Goal: Information Seeking & Learning: Understand process/instructions

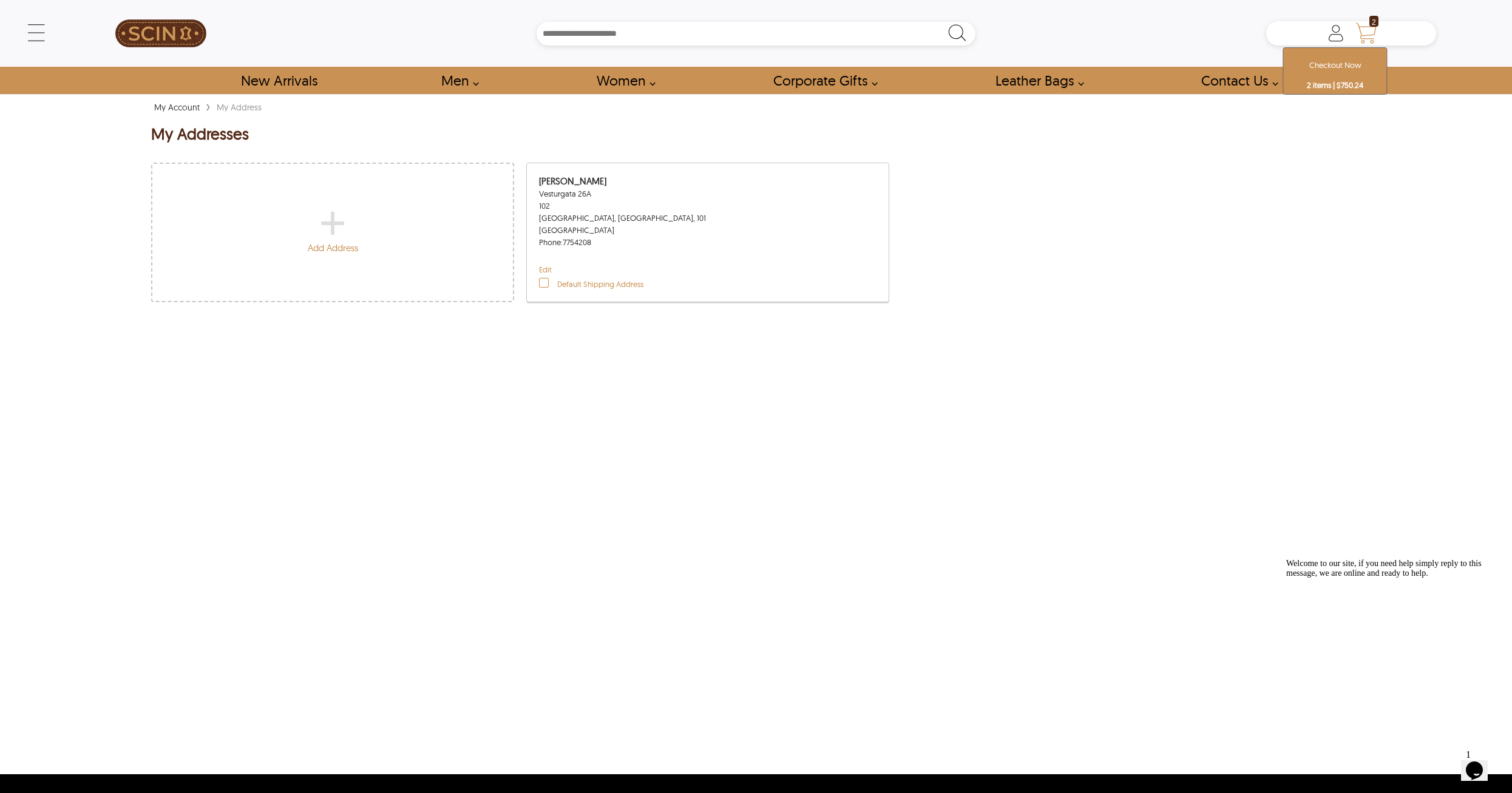
click at [1370, 32] on icon "Shopping Cart" at bounding box center [1366, 33] width 24 height 24
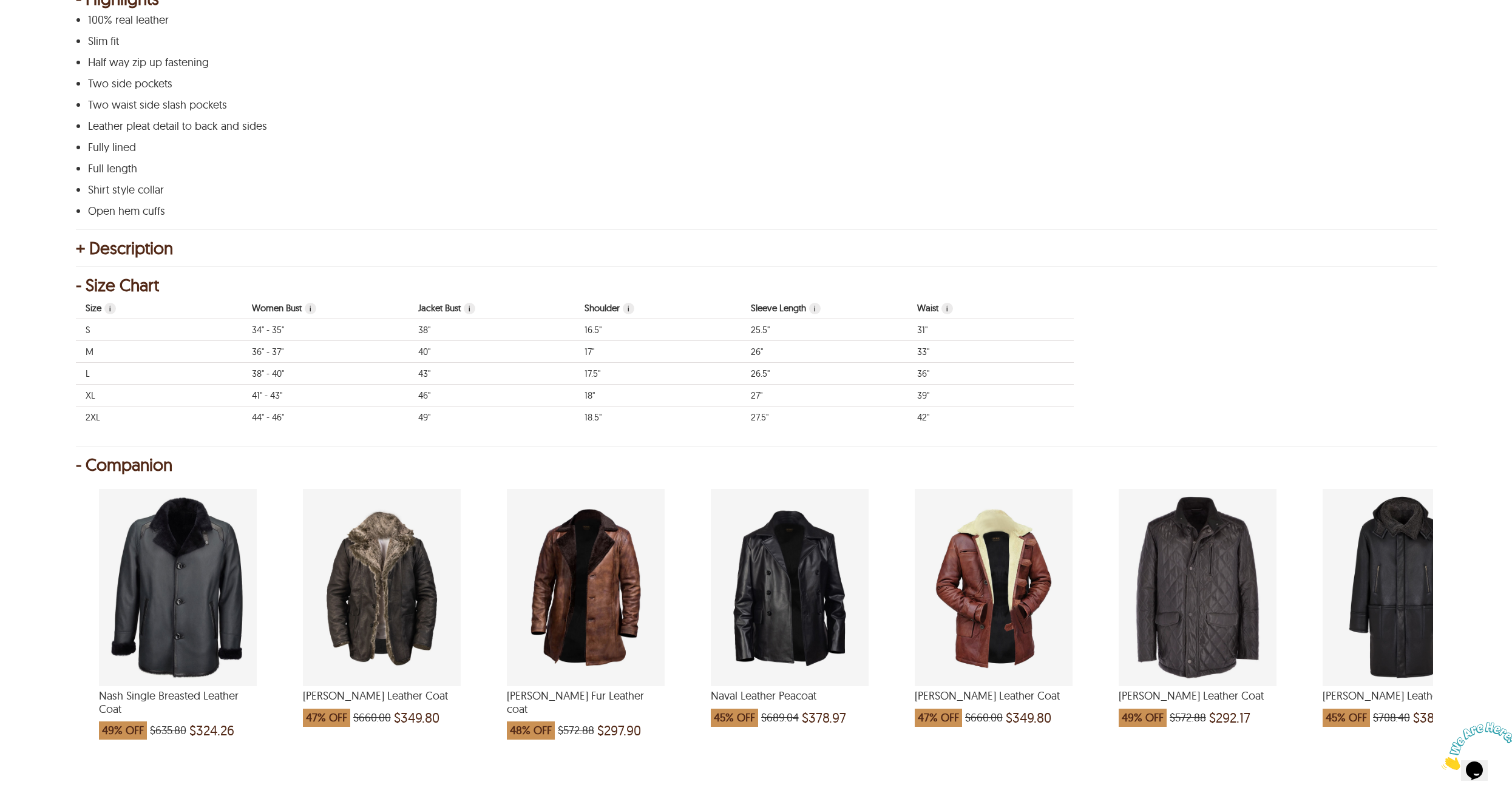
scroll to position [546, 0]
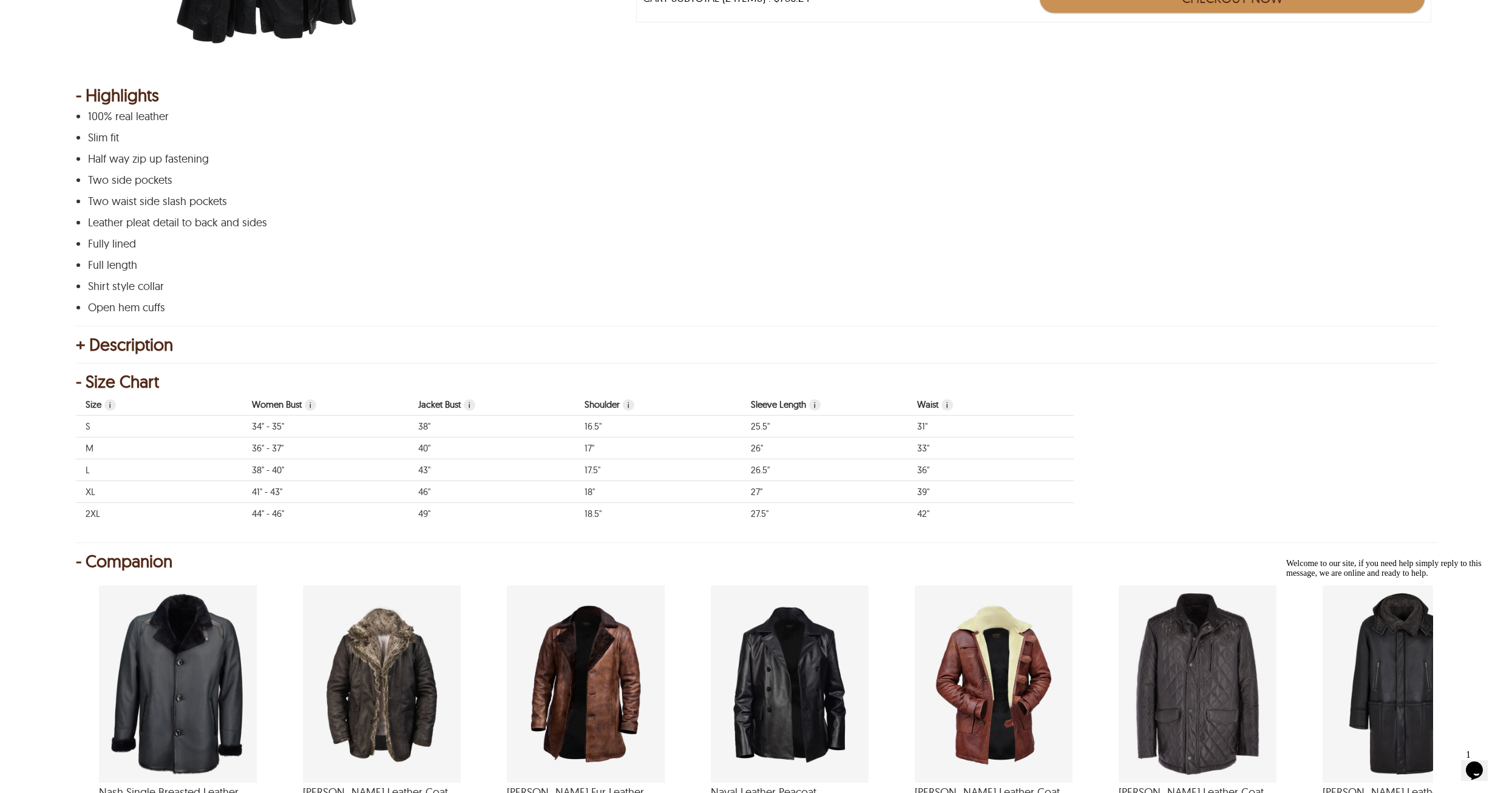
click at [817, 402] on span "i" at bounding box center [815, 405] width 11 height 11
click at [818, 406] on span "i" at bounding box center [815, 405] width 11 height 11
click at [949, 409] on span "i" at bounding box center [947, 405] width 11 height 11
drag, startPoint x: 600, startPoint y: 471, endPoint x: 584, endPoint y: 468, distance: 16.3
click at [584, 468] on td "17.5"" at bounding box center [658, 470] width 167 height 22
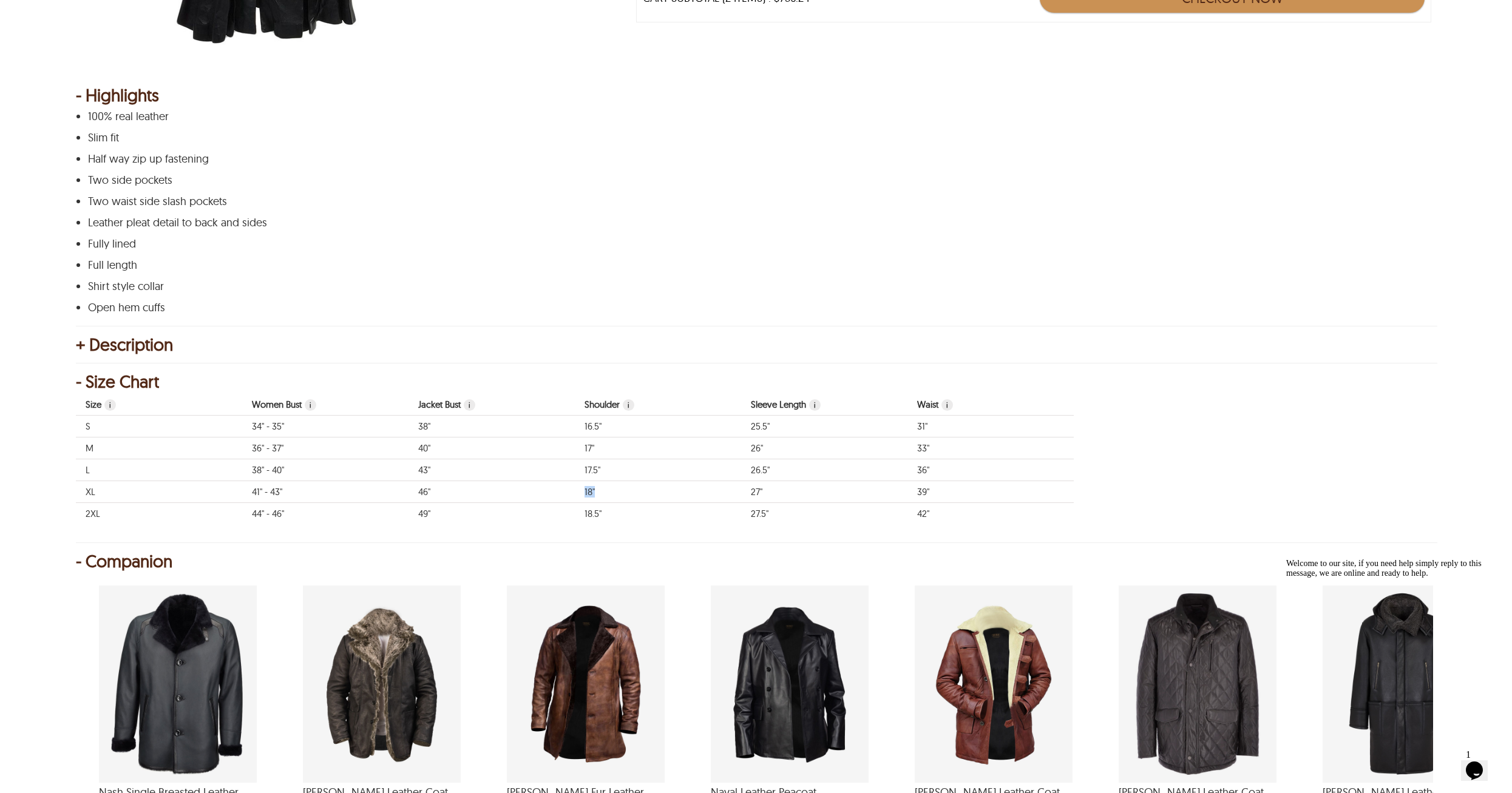
drag, startPoint x: 596, startPoint y: 489, endPoint x: 585, endPoint y: 490, distance: 11.0
click at [585, 490] on td "18"" at bounding box center [658, 492] width 167 height 22
click at [609, 491] on td "18"" at bounding box center [658, 492] width 167 height 22
drag, startPoint x: 599, startPoint y: 471, endPoint x: 588, endPoint y: 468, distance: 11.4
click at [588, 468] on td "17.5"" at bounding box center [658, 470] width 167 height 22
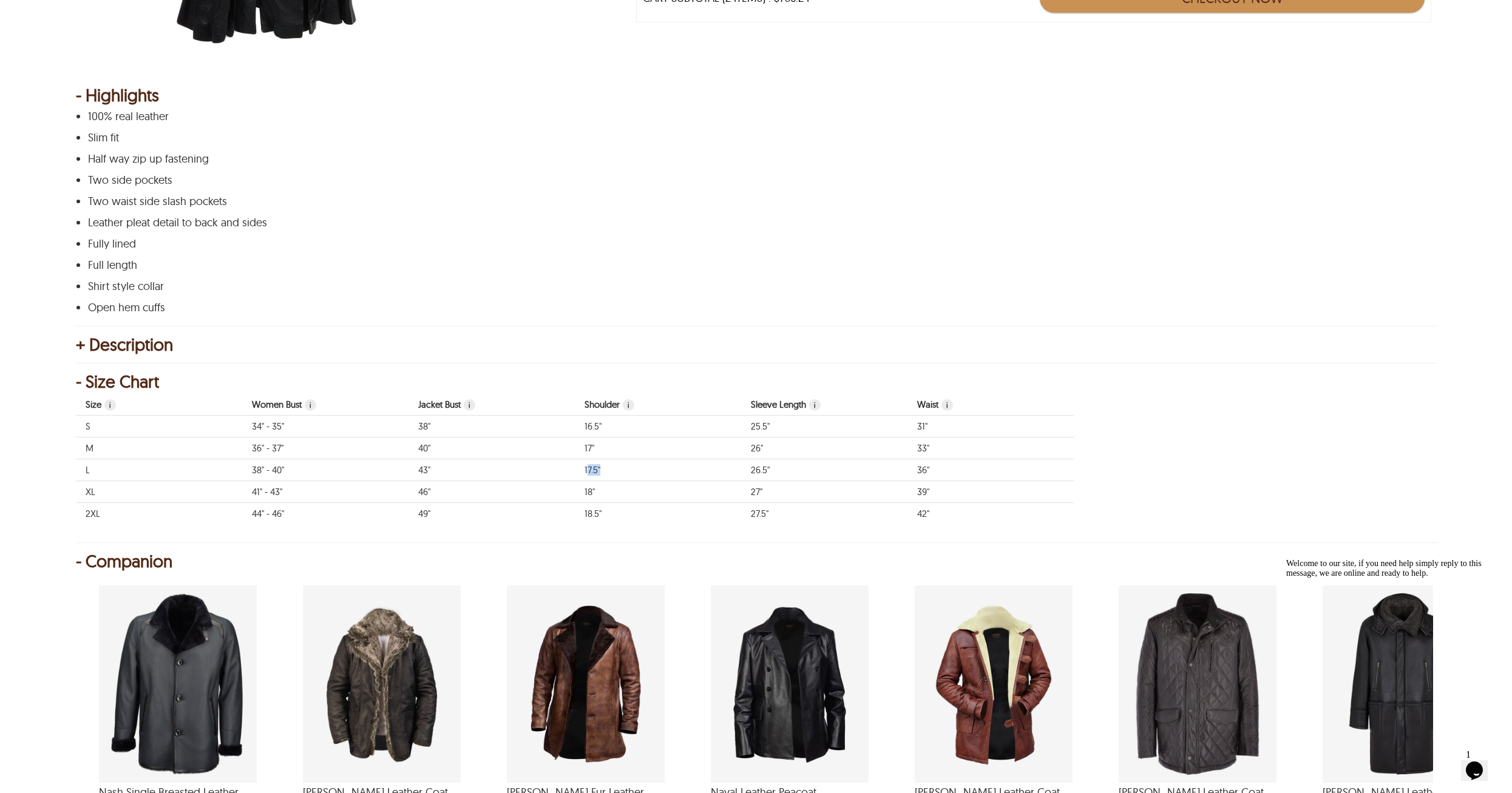
click at [586, 469] on td "17.5"" at bounding box center [658, 470] width 167 height 22
drag, startPoint x: 584, startPoint y: 468, endPoint x: 608, endPoint y: 470, distance: 24.1
click at [608, 470] on td "17.5"" at bounding box center [658, 470] width 167 height 22
drag, startPoint x: 427, startPoint y: 471, endPoint x: 415, endPoint y: 471, distance: 12.0
click at [415, 471] on td "43"" at bounding box center [492, 470] width 167 height 22
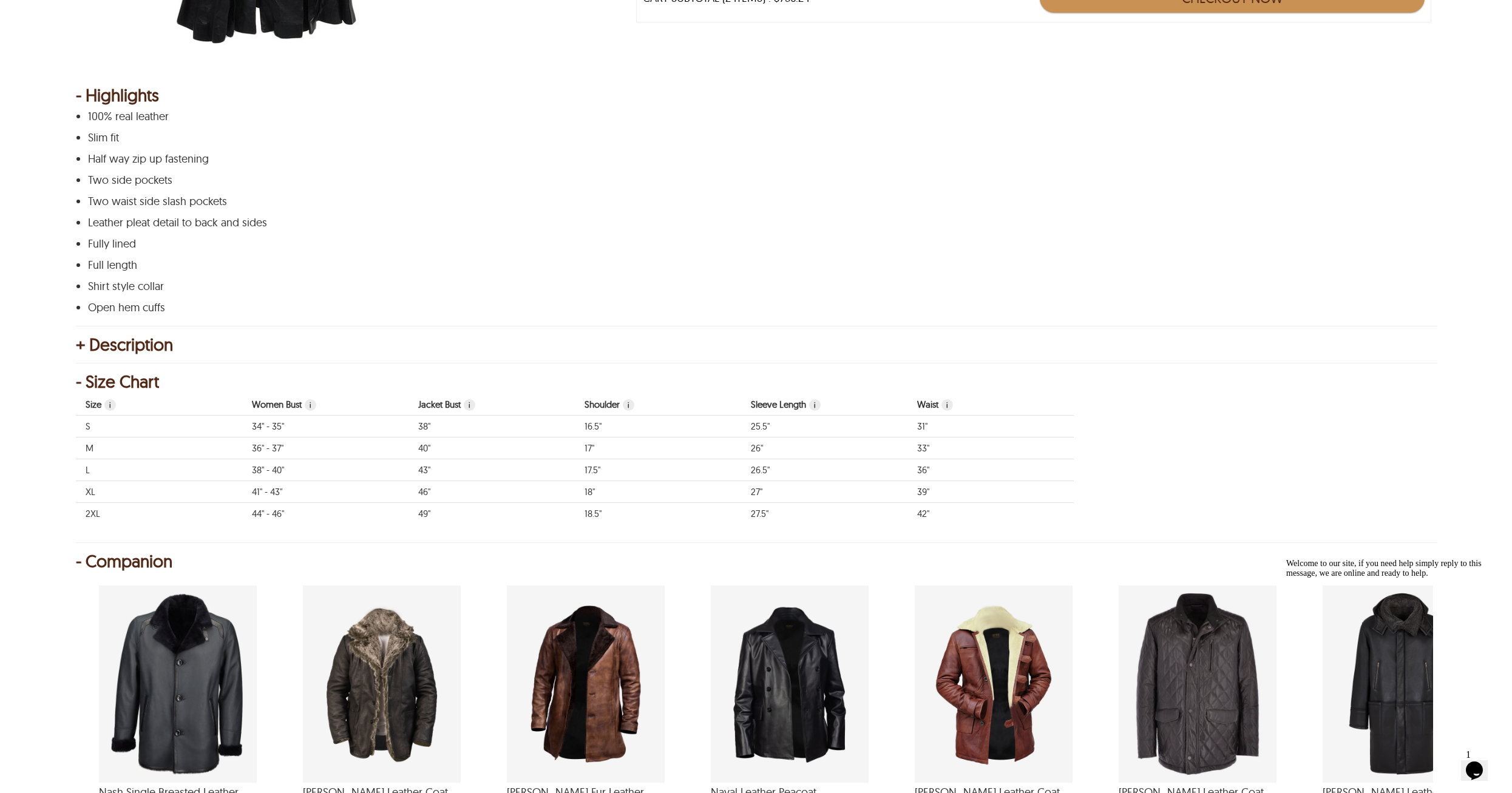
click at [438, 470] on td "43"" at bounding box center [492, 470] width 167 height 22
drag, startPoint x: 433, startPoint y: 469, endPoint x: 418, endPoint y: 468, distance: 15.0
click at [418, 468] on td "43"" at bounding box center [492, 470] width 167 height 22
click at [298, 470] on td "38" - 40"" at bounding box center [325, 470] width 167 height 22
drag, startPoint x: 918, startPoint y: 468, endPoint x: 929, endPoint y: 469, distance: 11.0
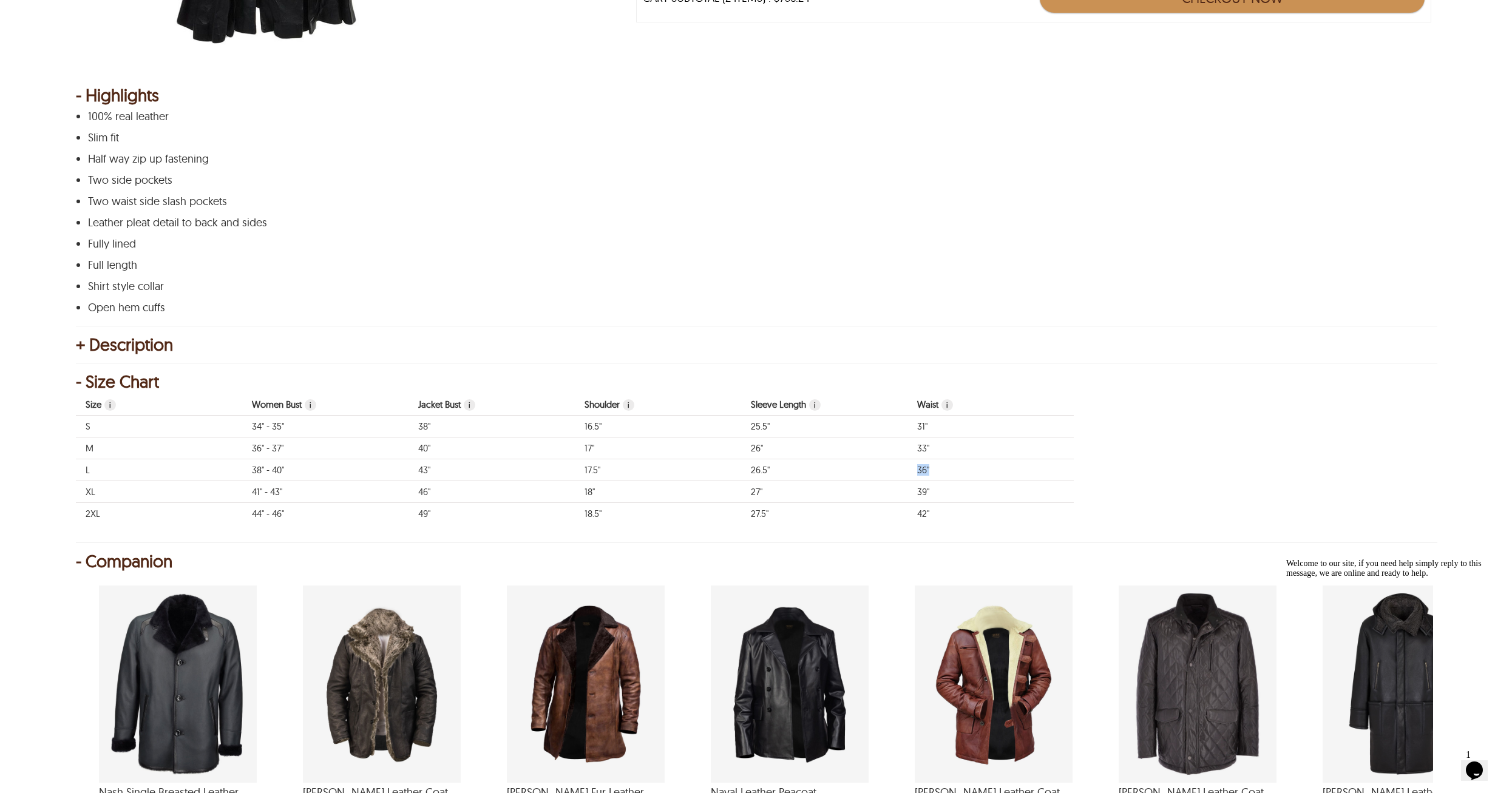
click at [929, 469] on td "36"" at bounding box center [991, 470] width 167 height 22
click at [929, 470] on td "36"" at bounding box center [991, 470] width 167 height 22
drag, startPoint x: 752, startPoint y: 468, endPoint x: 770, endPoint y: 468, distance: 18.0
click at [770, 468] on td "26.5"" at bounding box center [824, 470] width 167 height 22
drag, startPoint x: 752, startPoint y: 489, endPoint x: 763, endPoint y: 489, distance: 11.0
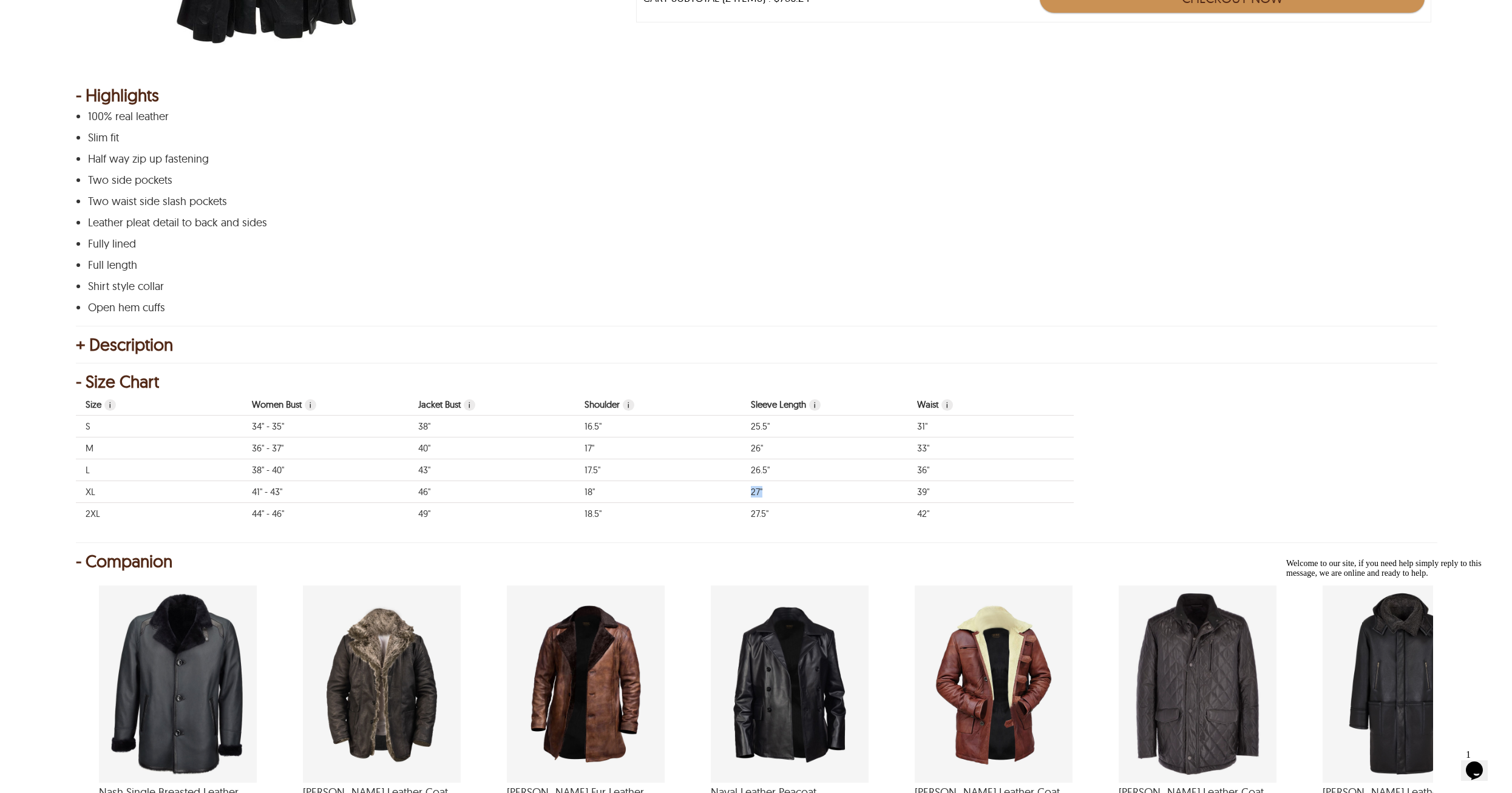
click at [763, 489] on td "27"" at bounding box center [824, 492] width 167 height 22
click at [787, 492] on td "27"" at bounding box center [824, 492] width 167 height 22
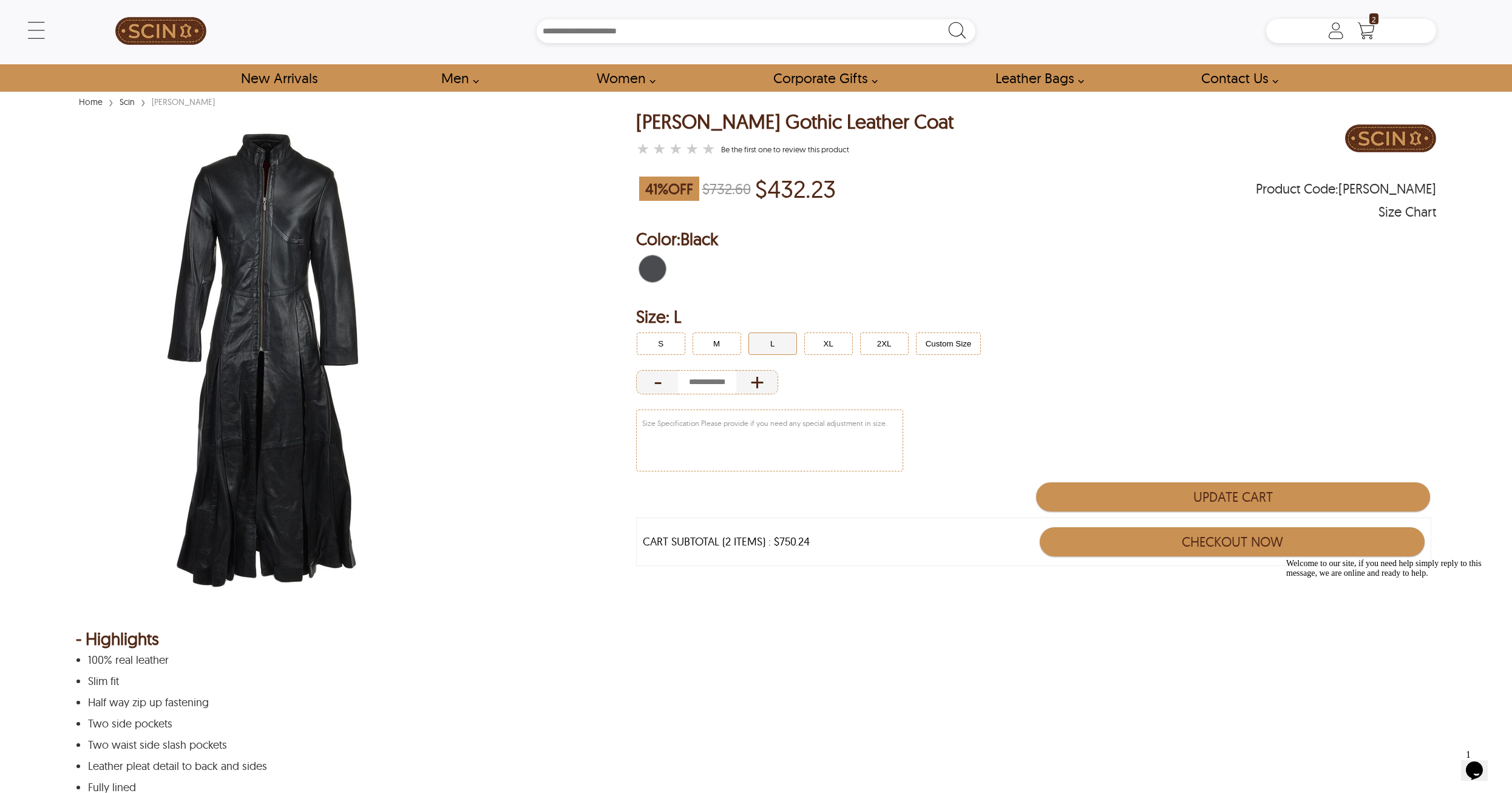
scroll to position [0, 0]
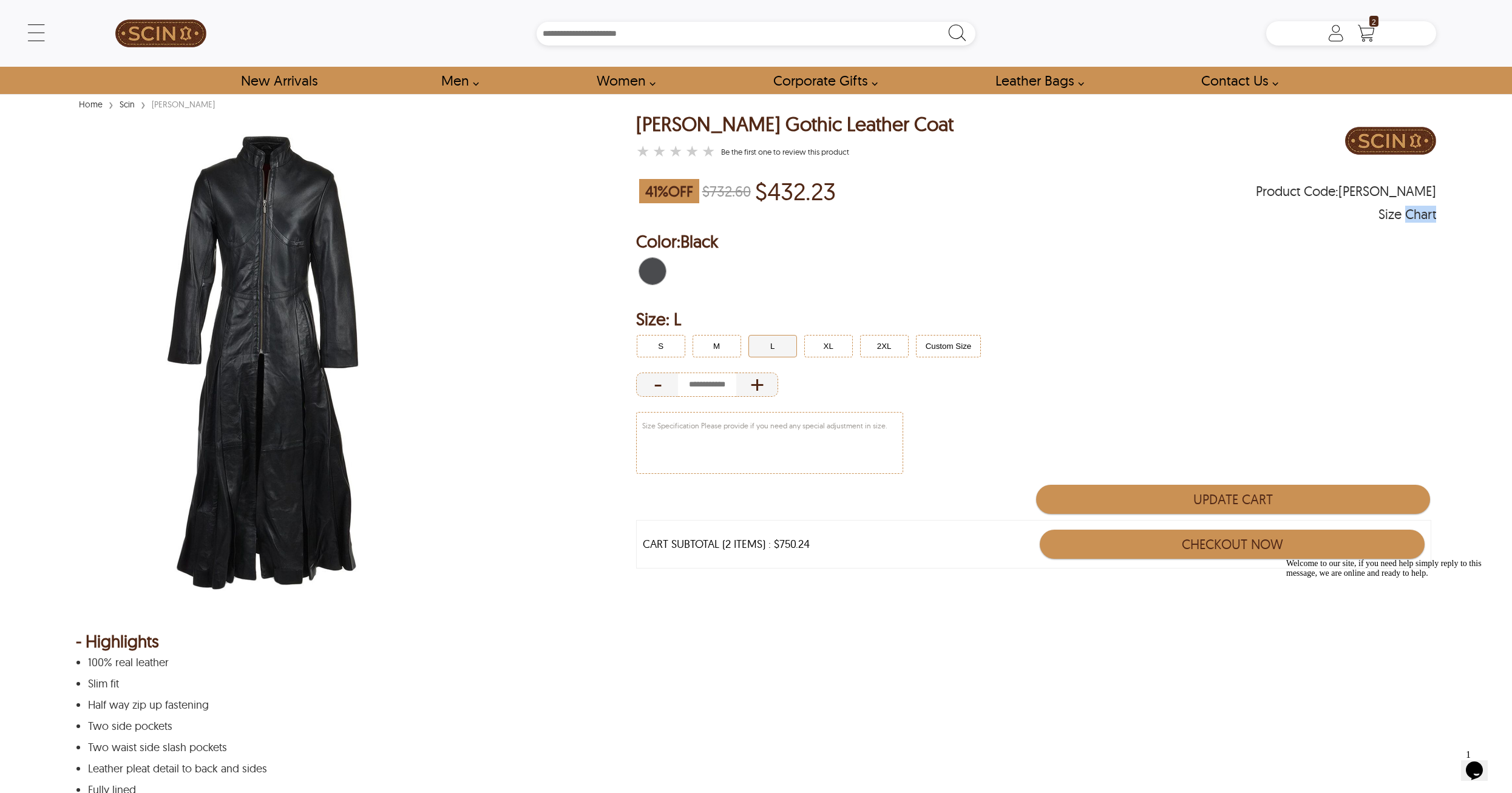
click at [1415, 216] on div "Size Chart" at bounding box center [1407, 214] width 57 height 12
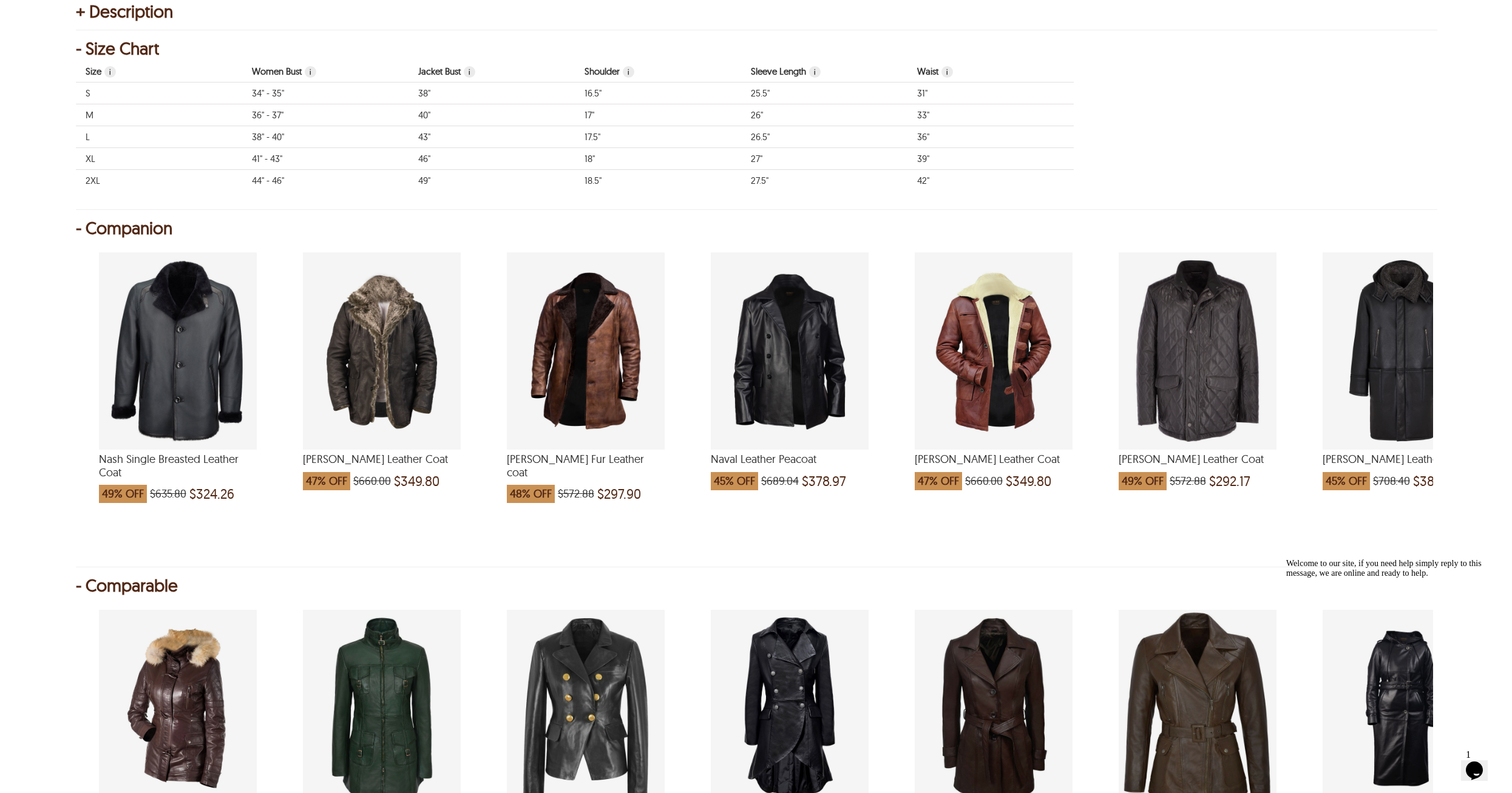
scroll to position [921, 0]
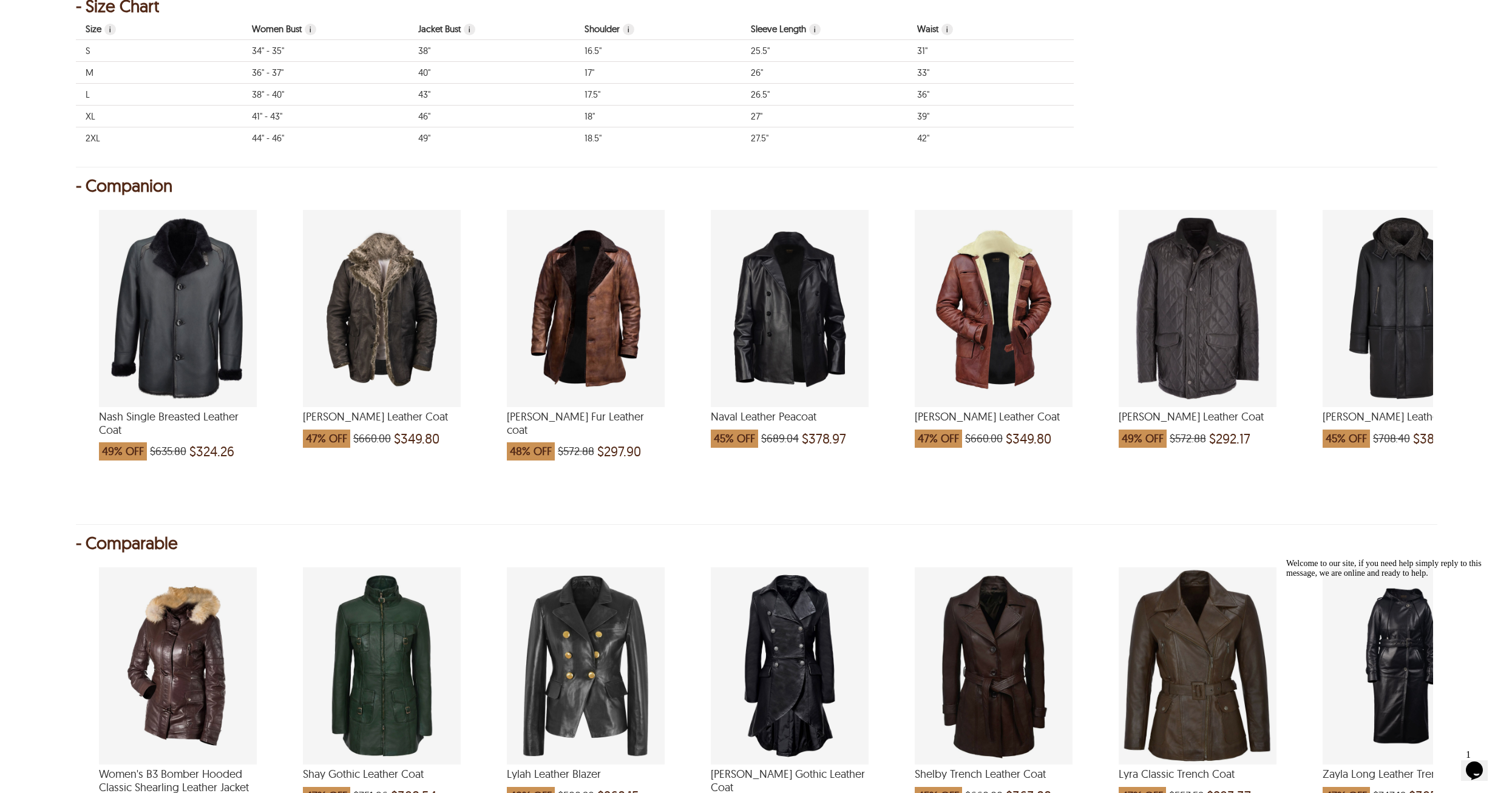
click at [1200, 65] on div "Size i Women Bust i Jacket Bust i Shoulder i Sleeve Length i Waist i S 34" - 35…" at bounding box center [755, 86] width 1358 height 137
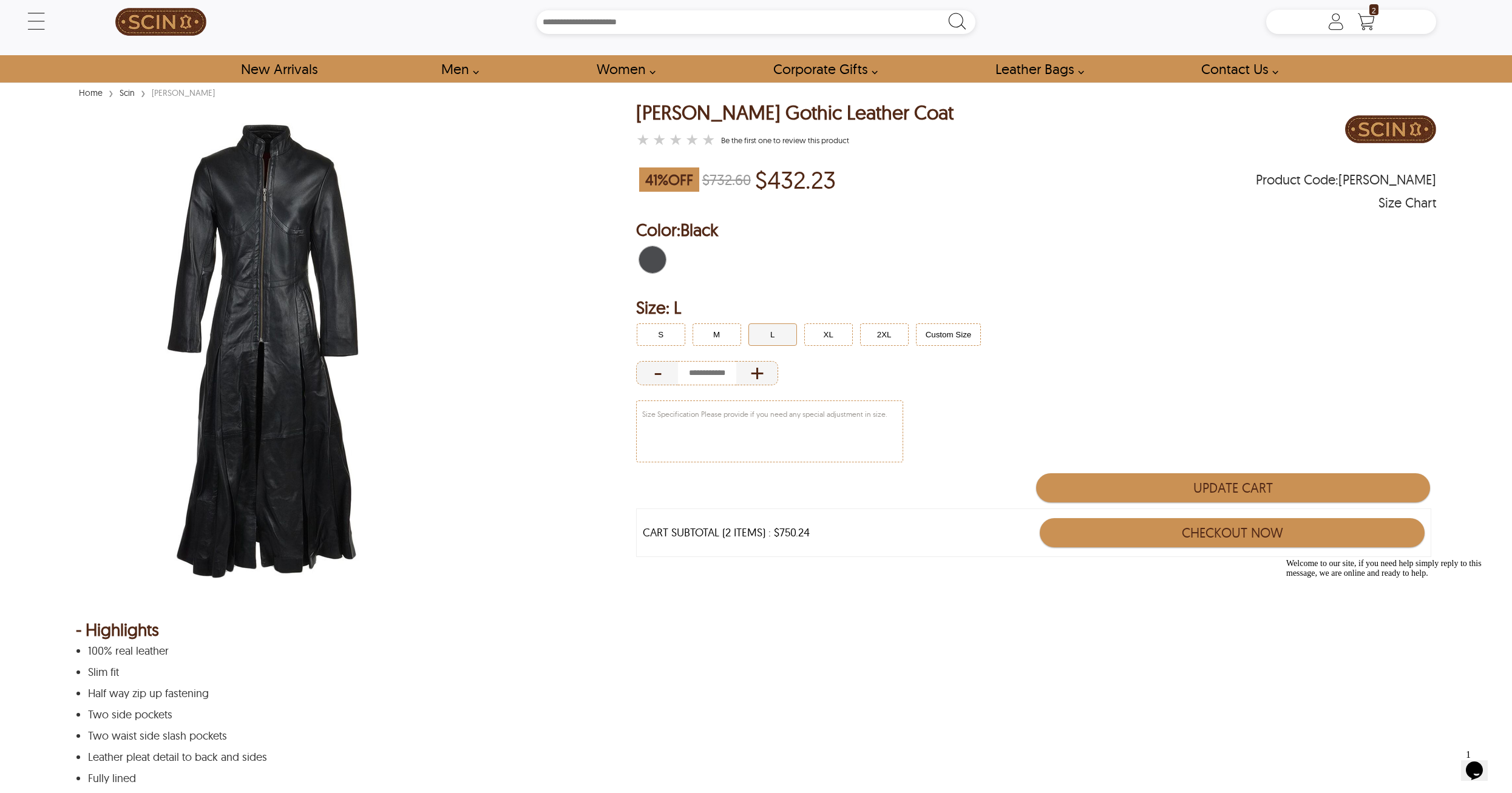
scroll to position [0, 0]
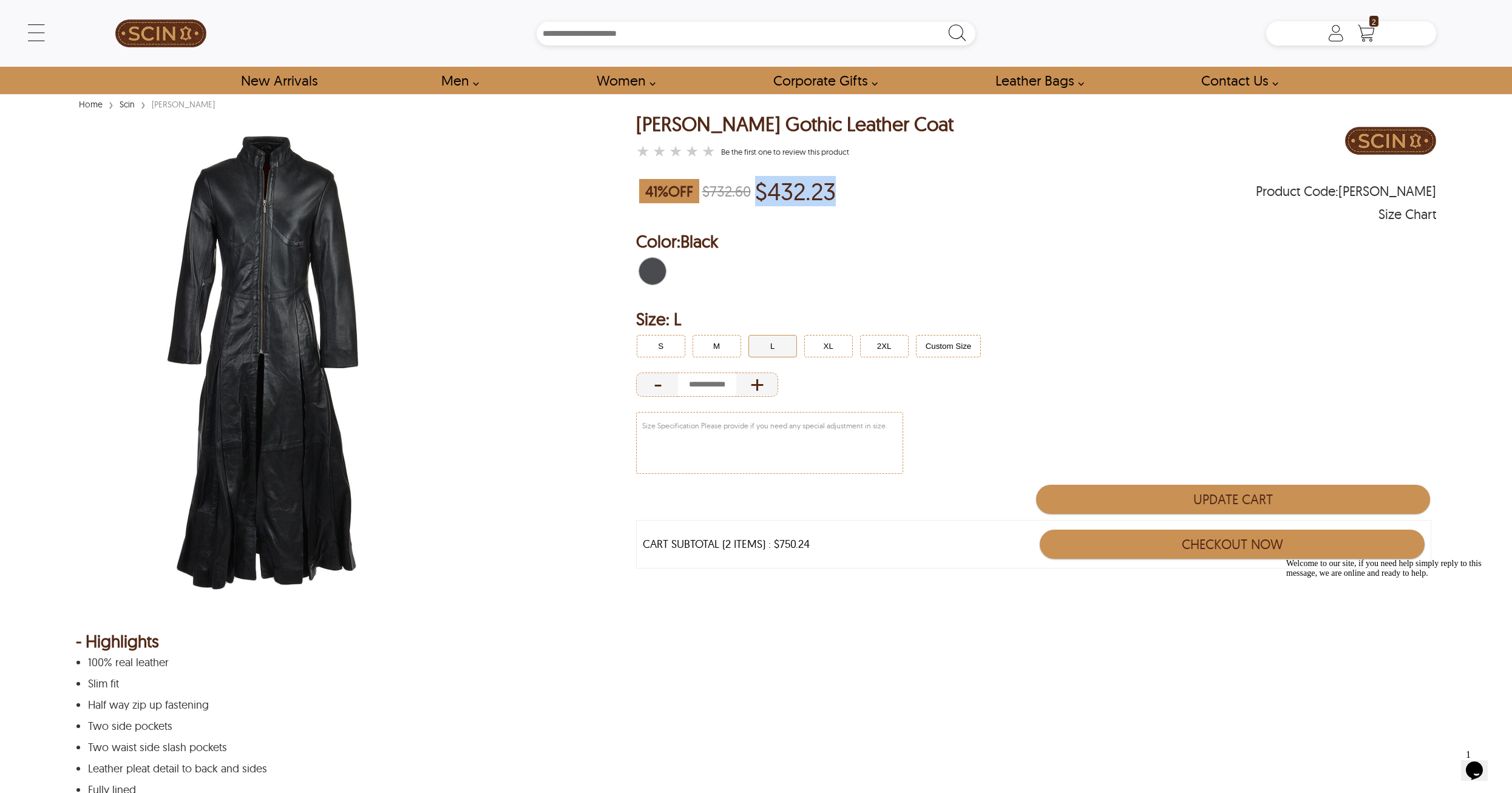
drag, startPoint x: 763, startPoint y: 195, endPoint x: 838, endPoint y: 198, distance: 75.1
click at [836, 198] on p "$432.23" at bounding box center [795, 191] width 80 height 28
copy p "$432.23"
click at [1204, 239] on h2 "Color: Black" at bounding box center [1037, 241] width 801 height 24
